Goal: Information Seeking & Learning: Find specific fact

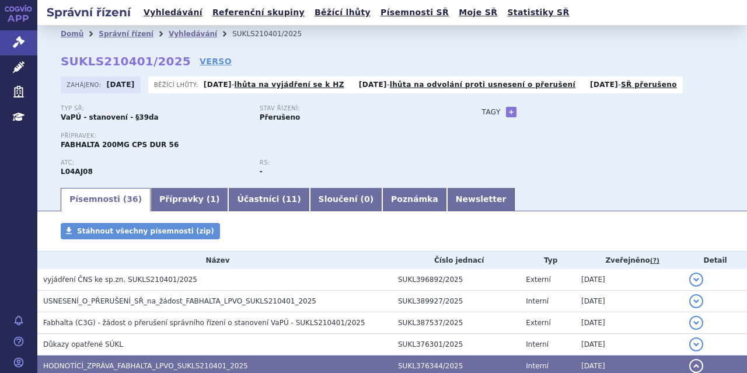
scroll to position [233, 0]
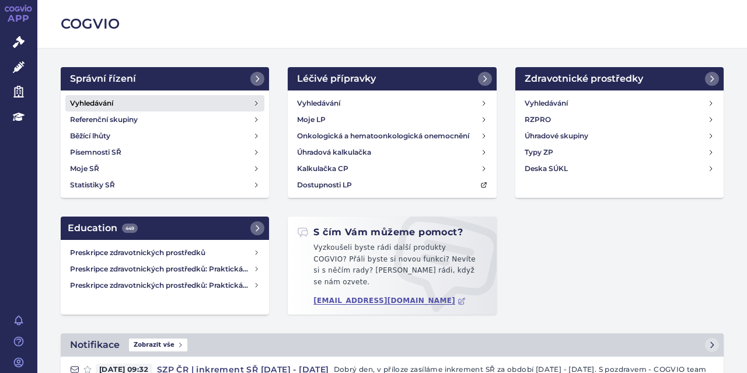
click at [97, 99] on h4 "Vyhledávání" at bounding box center [91, 103] width 43 height 12
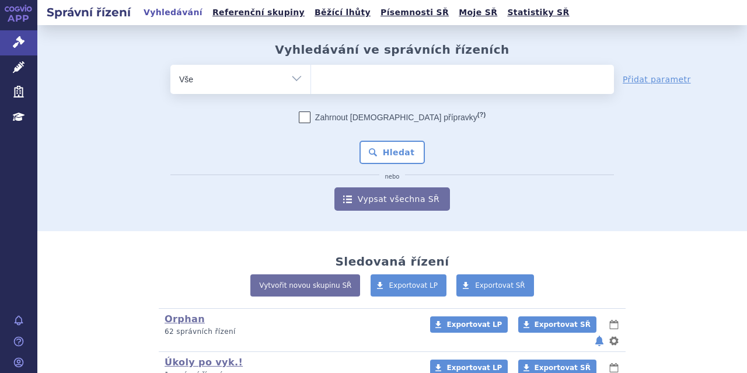
click at [336, 76] on ul at bounding box center [462, 77] width 303 height 25
click at [311, 76] on select at bounding box center [311, 78] width 1 height 29
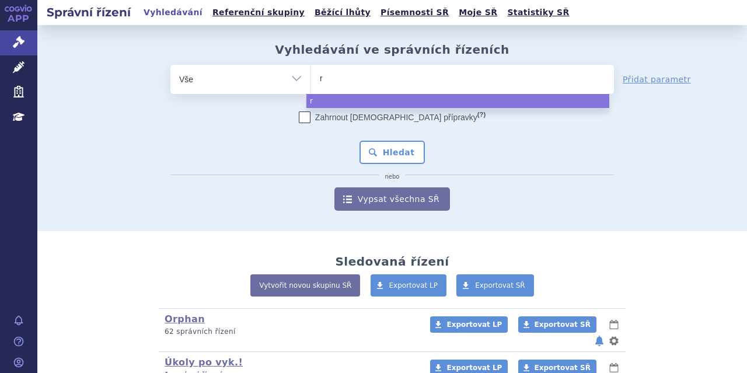
type input "ru"
type input "ruc"
type input "ruco"
type input "rucone"
type input "ruconest"
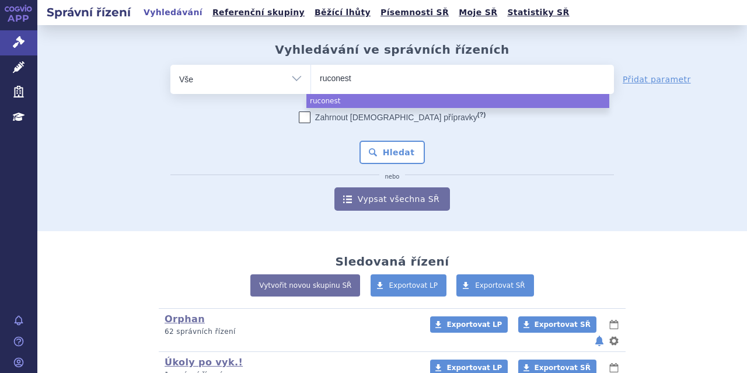
select select "ruconest"
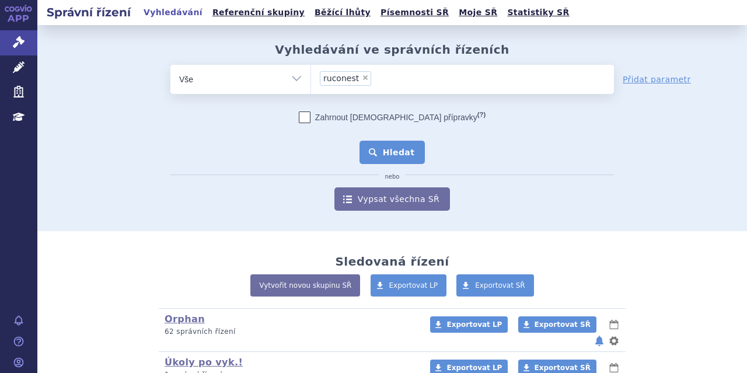
click at [373, 148] on button "Hledat" at bounding box center [393, 152] width 66 height 23
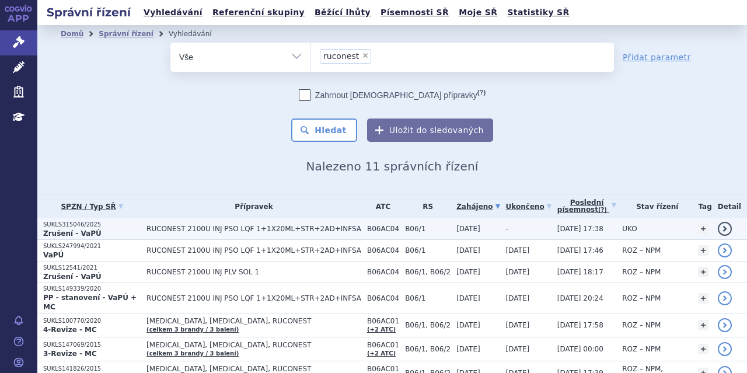
click at [233, 221] on td "RUCONEST 2100U INJ PSO LQF 1+1X20ML+STR+2AD+INFSA" at bounding box center [251, 229] width 221 height 22
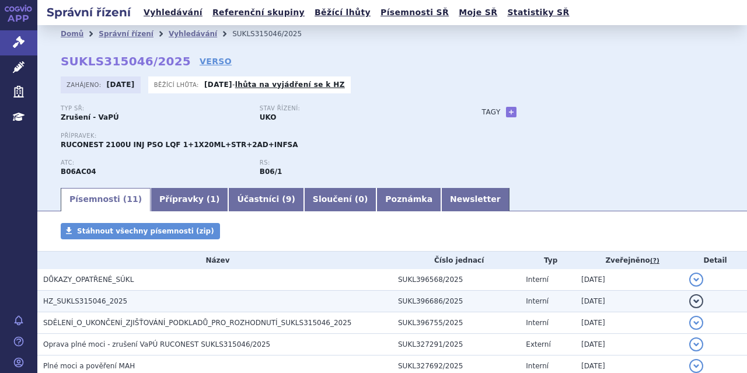
click at [93, 297] on span "HZ_SUKLS315046_2025" at bounding box center [85, 301] width 84 height 8
click at [95, 301] on span "HZ_SUKLS315046_2025" at bounding box center [85, 301] width 84 height 8
click at [113, 297] on span "HZ_SUKLS315046_2025" at bounding box center [85, 301] width 84 height 8
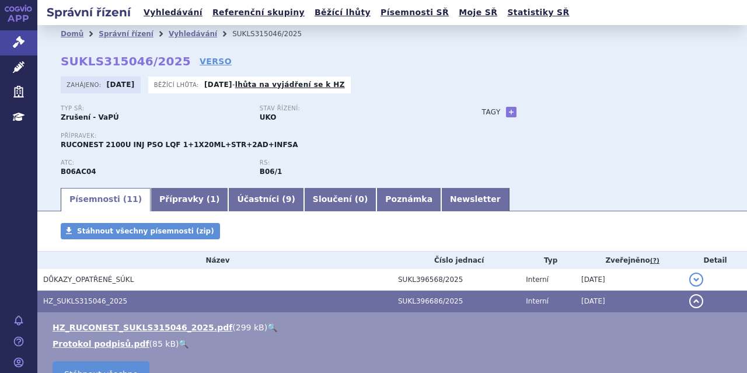
click at [267, 325] on link "🔍" at bounding box center [272, 327] width 10 height 9
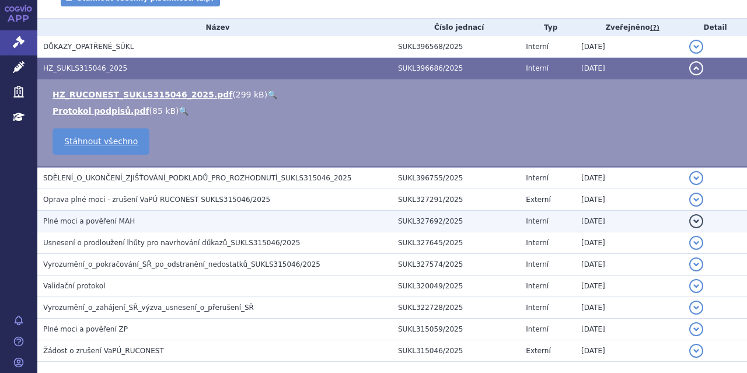
scroll to position [233, 0]
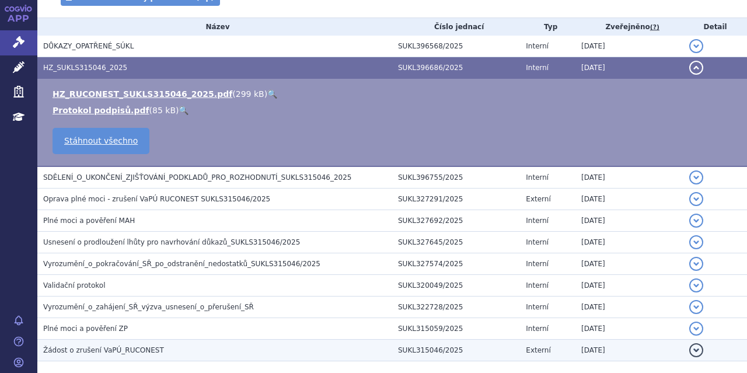
click at [136, 346] on span "Žádost o zrušení VaPÚ_RUCONEST" at bounding box center [103, 350] width 121 height 8
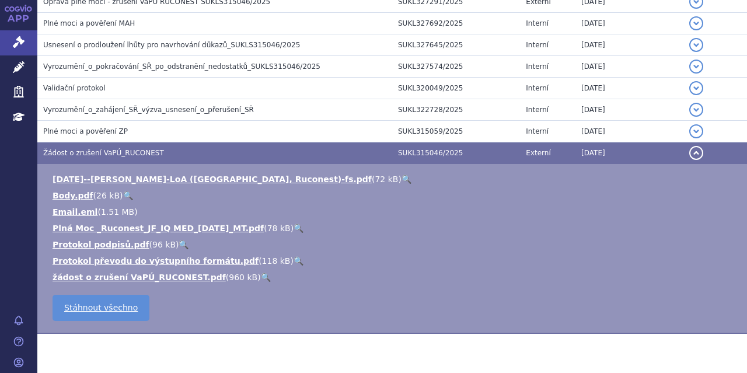
scroll to position [350, 0]
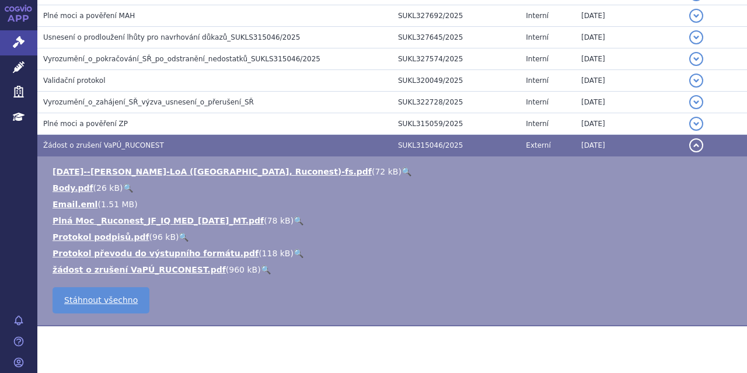
click at [402, 167] on link "🔍" at bounding box center [407, 171] width 10 height 9
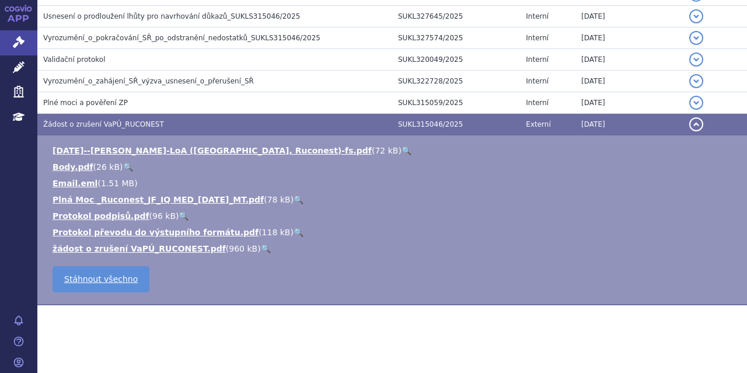
scroll to position [313, 0]
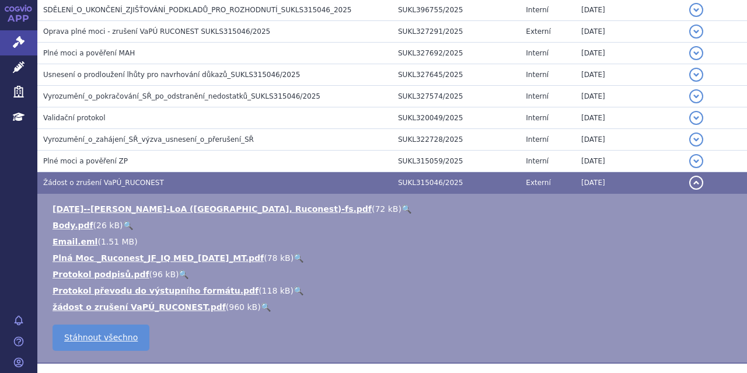
click at [261, 302] on link "🔍" at bounding box center [266, 306] width 10 height 9
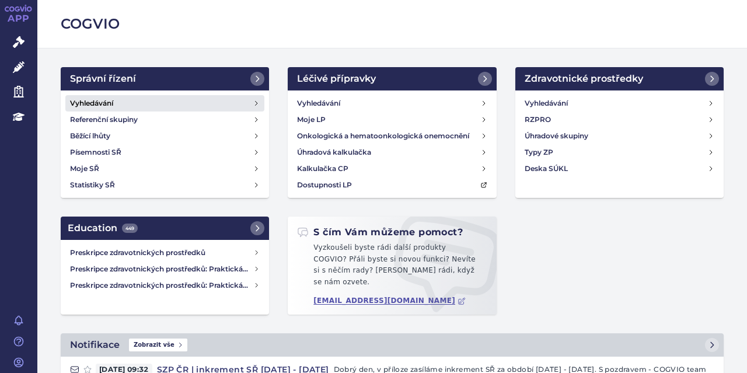
click at [100, 103] on h4 "Vyhledávání" at bounding box center [91, 103] width 43 height 12
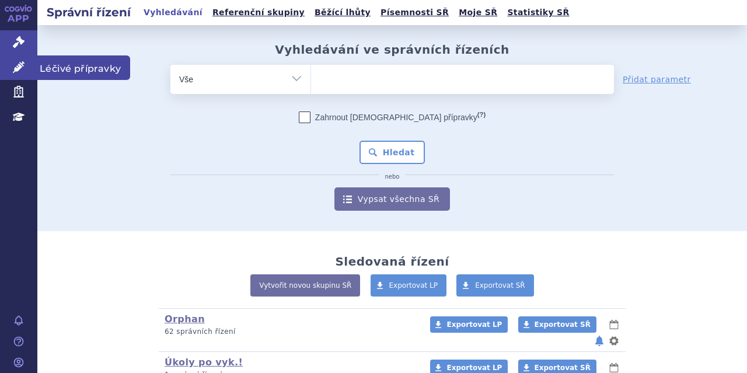
click at [17, 69] on icon at bounding box center [19, 67] width 12 height 12
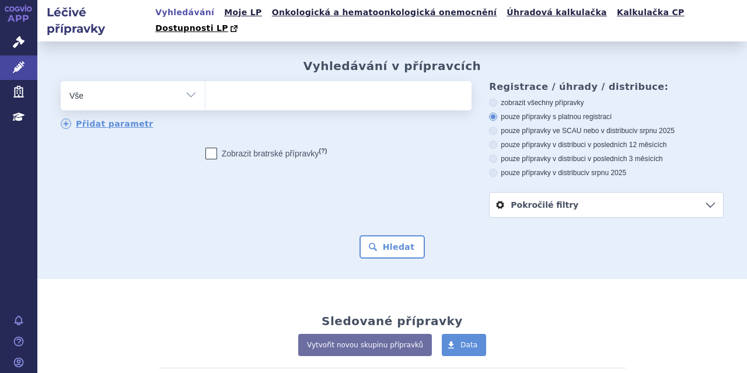
click at [239, 81] on ul at bounding box center [336, 93] width 263 height 25
click at [205, 81] on select at bounding box center [205, 95] width 1 height 29
click at [269, 81] on ul at bounding box center [336, 93] width 263 height 25
click at [205, 81] on select at bounding box center [205, 95] width 1 height 29
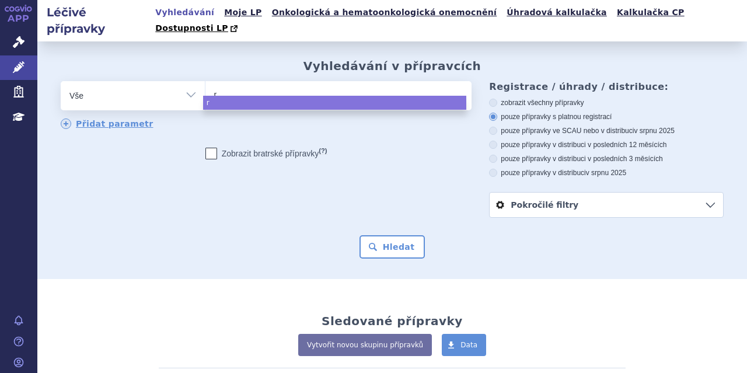
type input "ru"
type input "ruc"
type input "ruco"
type input "rucon"
type input "rucone"
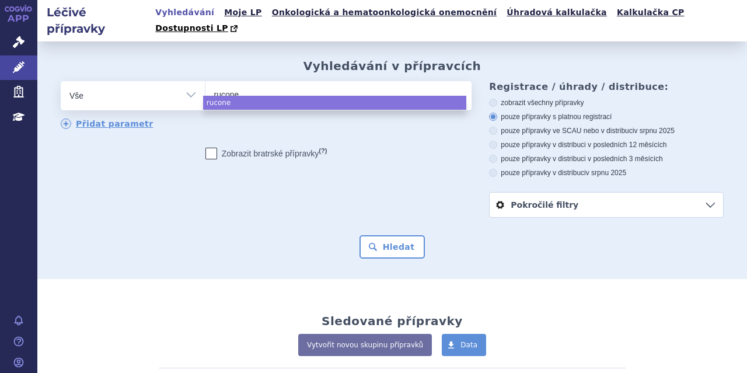
type input "rucones"
type input "ruconest"
select select "ruconest"
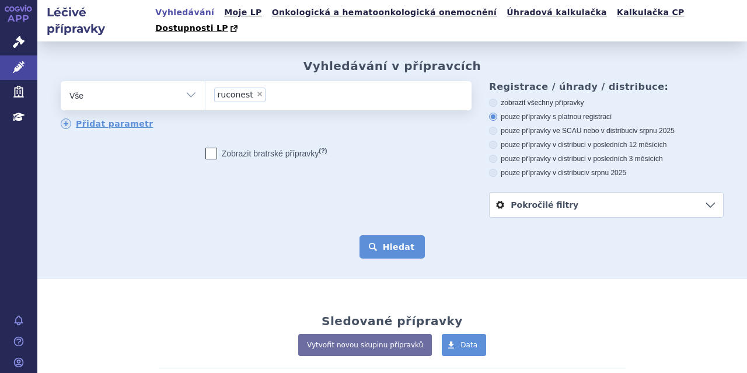
click at [411, 235] on button "Hledat" at bounding box center [393, 246] width 66 height 23
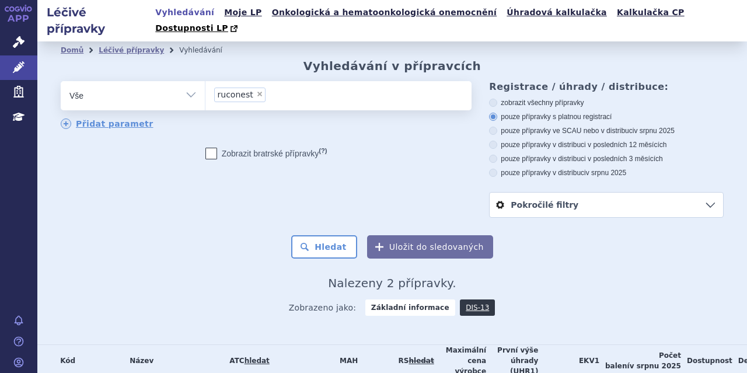
scroll to position [72, 0]
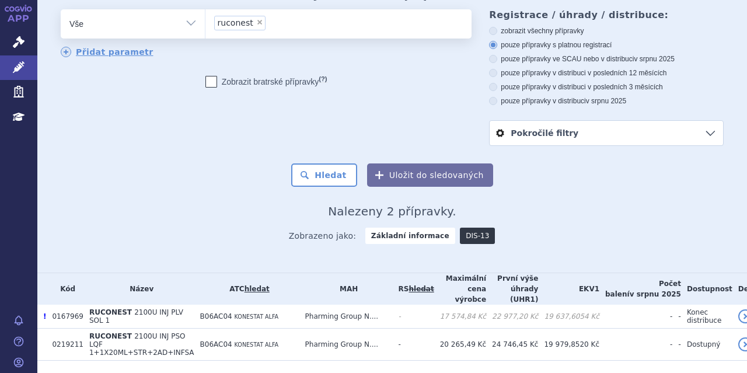
click at [460, 228] on link "DIS-13" at bounding box center [477, 236] width 35 height 16
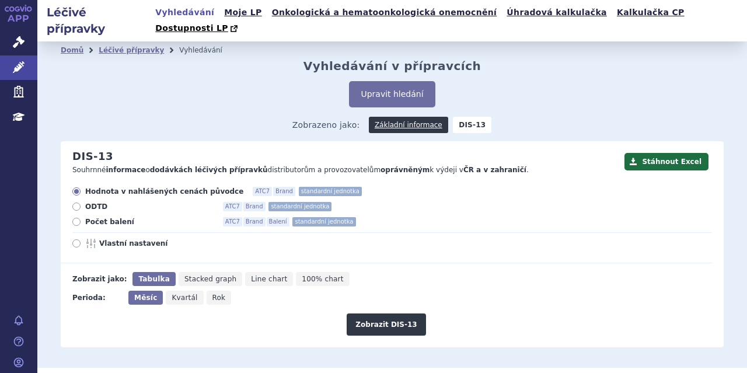
scroll to position [117, 0]
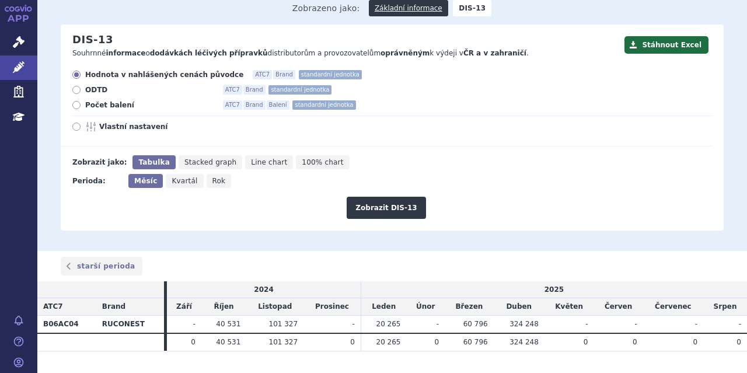
click at [82, 100] on label "Počet balení ATC7 Brand Balení standardní jednotka" at bounding box center [392, 104] width 640 height 9
click at [81, 103] on input "Počet balení ATC7 Brand Balení standardní jednotka" at bounding box center [78, 107] width 8 height 8
radio input "true"
click at [400, 197] on button "Zobrazit DIS-13" at bounding box center [386, 208] width 79 height 22
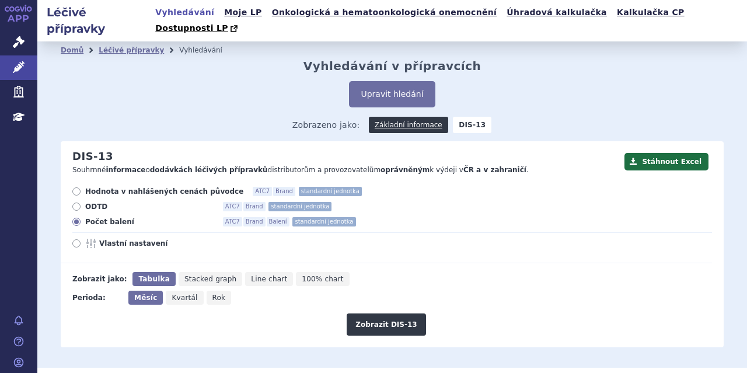
scroll to position [135, 0]
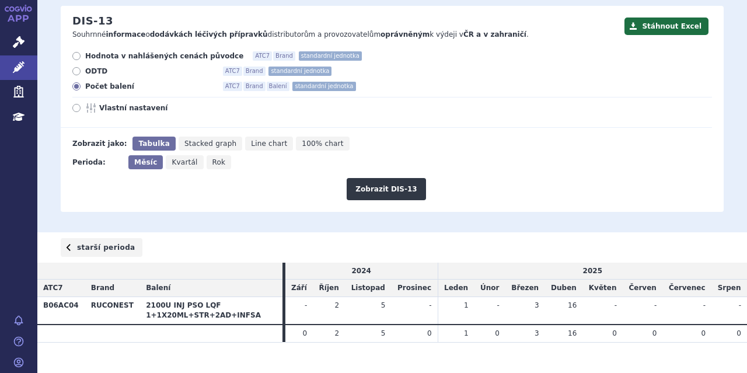
click at [118, 238] on link "starší perioda" at bounding box center [102, 247] width 82 height 19
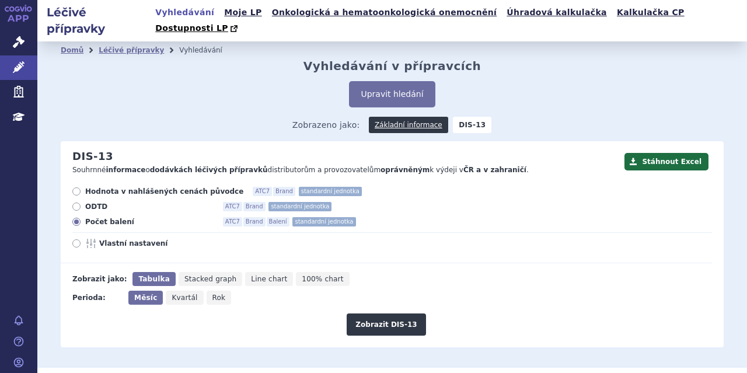
scroll to position [135, 0]
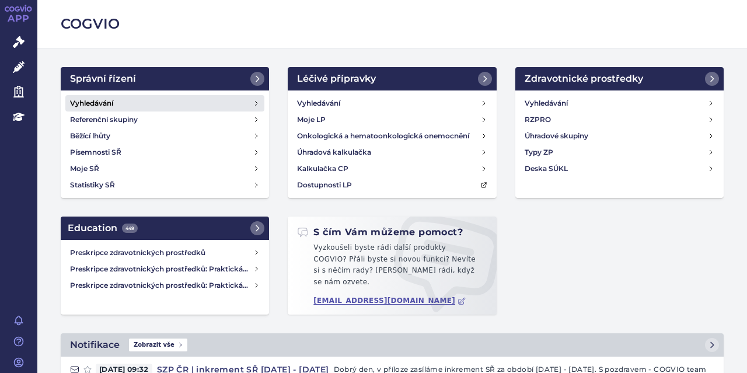
click at [111, 95] on link "Vyhledávání" at bounding box center [164, 103] width 199 height 16
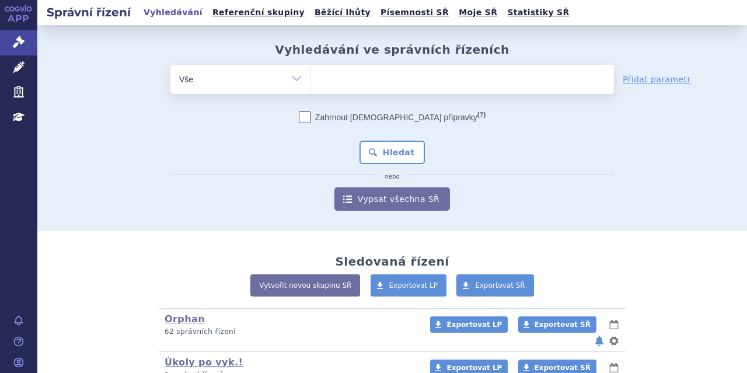
click at [339, 77] on ul at bounding box center [462, 77] width 303 height 25
click at [311, 77] on select at bounding box center [311, 78] width 1 height 29
type input "ta"
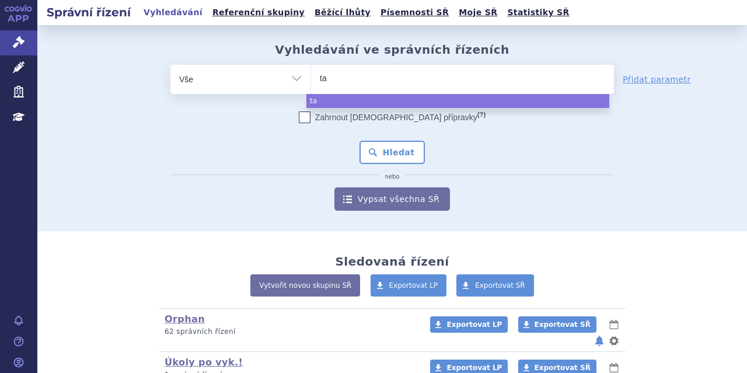
type input "tak"
type input "takh"
select select "takh"
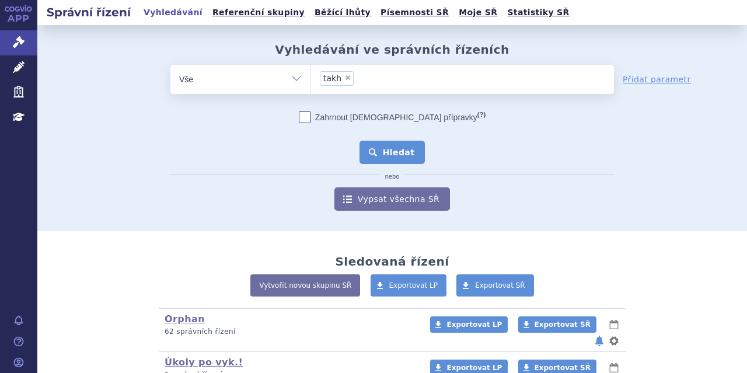
click at [365, 142] on button "Hledat" at bounding box center [393, 152] width 66 height 23
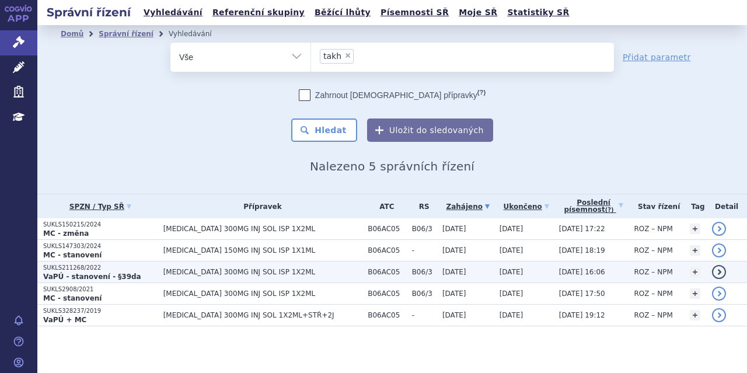
click at [138, 268] on p "SUKLS211268/2022" at bounding box center [100, 268] width 114 height 8
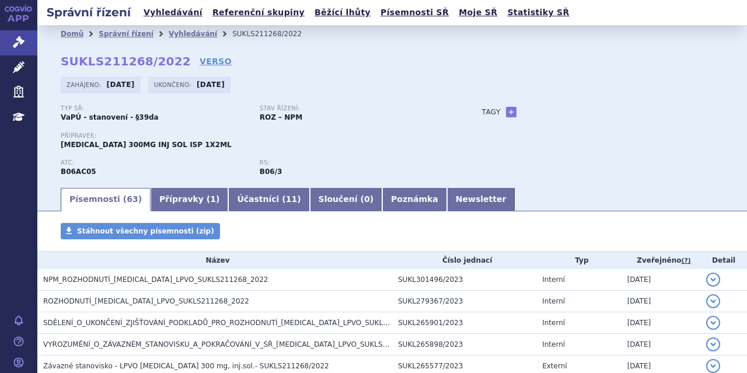
scroll to position [175, 0]
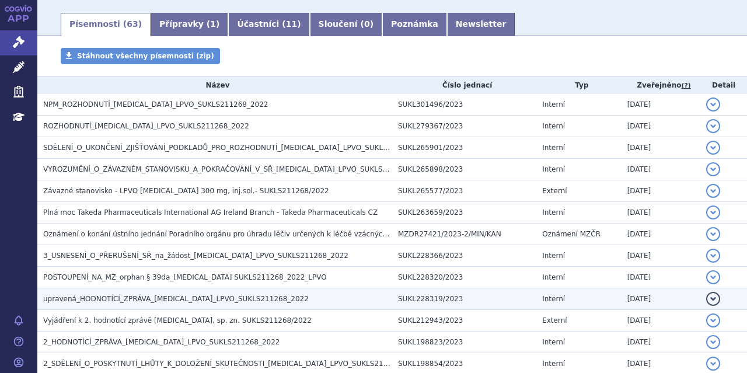
click at [141, 290] on td "upravená_HODNOTÍCÍ_ZPRÁVA_[MEDICAL_DATA]_LPVO_SUKLS211268_2022" at bounding box center [214, 299] width 355 height 22
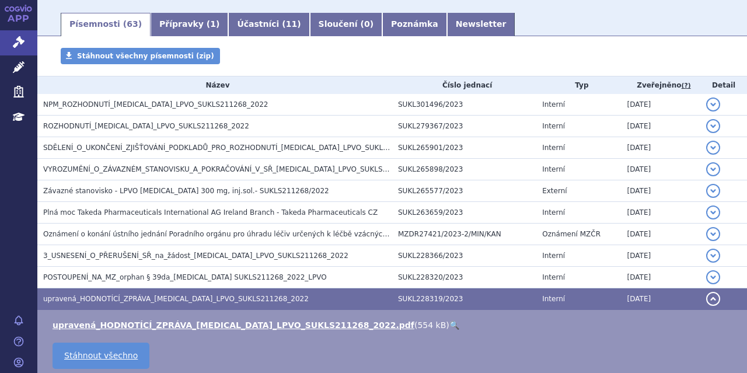
click at [449, 324] on link "🔍" at bounding box center [454, 324] width 10 height 9
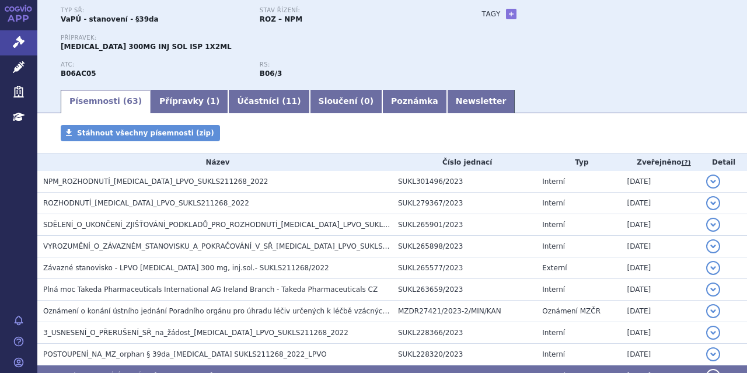
scroll to position [0, 0]
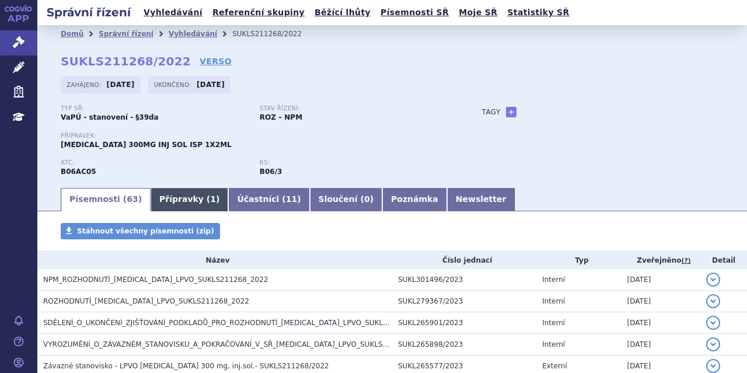
click at [168, 194] on link "Přípravky ( 1 )" at bounding box center [190, 199] width 78 height 23
